Goal: Transaction & Acquisition: Purchase product/service

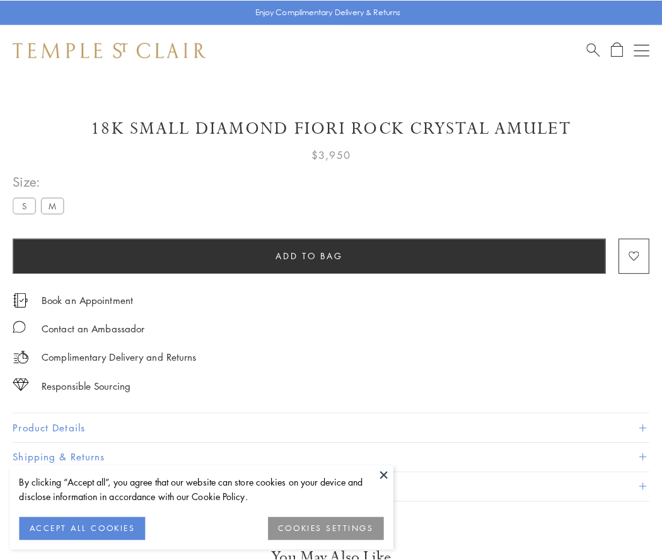
scroll to position [73, 0]
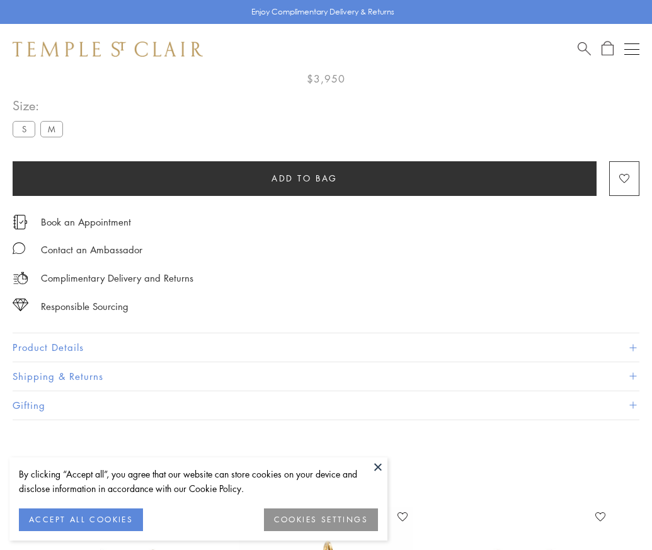
click at [304, 178] on span "Add to bag" at bounding box center [305, 178] width 66 height 14
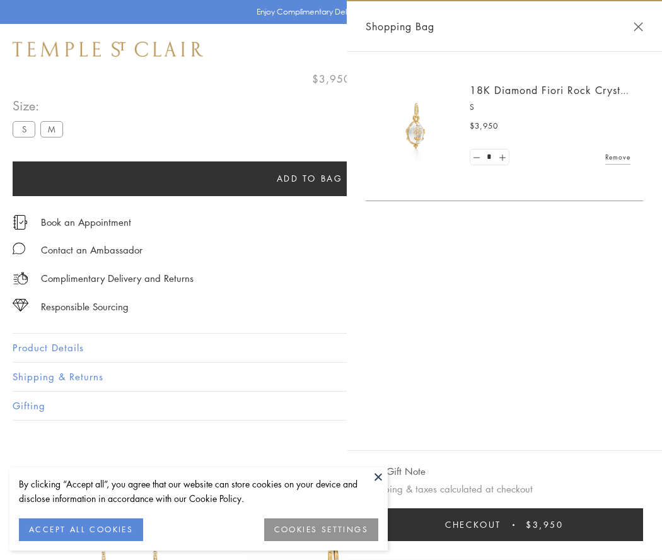
click at [505, 524] on button "Checkout $3,950" at bounding box center [503, 524] width 277 height 33
